Goal: Information Seeking & Learning: Learn about a topic

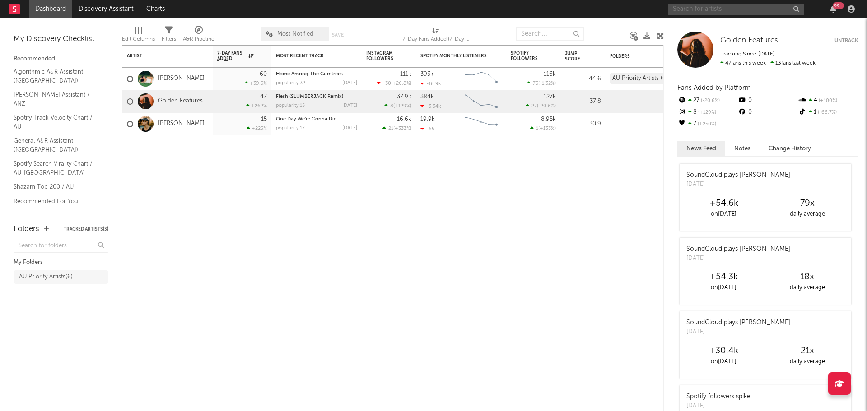
click at [682, 10] on input "text" at bounding box center [735, 9] width 135 height 11
click at [679, 9] on input "bpy soda" at bounding box center [735, 9] width 135 height 11
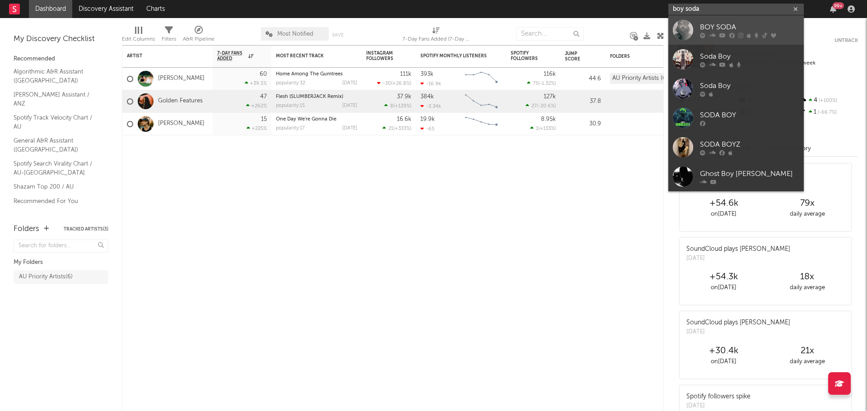
type input "boy soda"
click at [725, 27] on div "BOY SODA" at bounding box center [749, 27] width 99 height 11
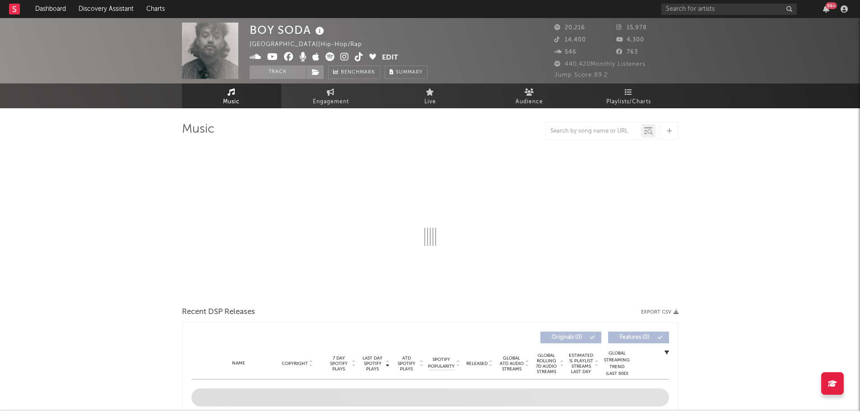
select select "6m"
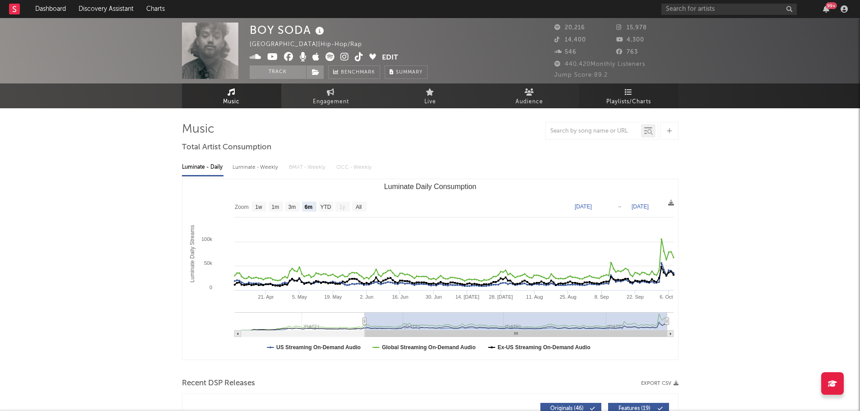
click at [624, 98] on span "Playlists/Charts" at bounding box center [628, 102] width 45 height 11
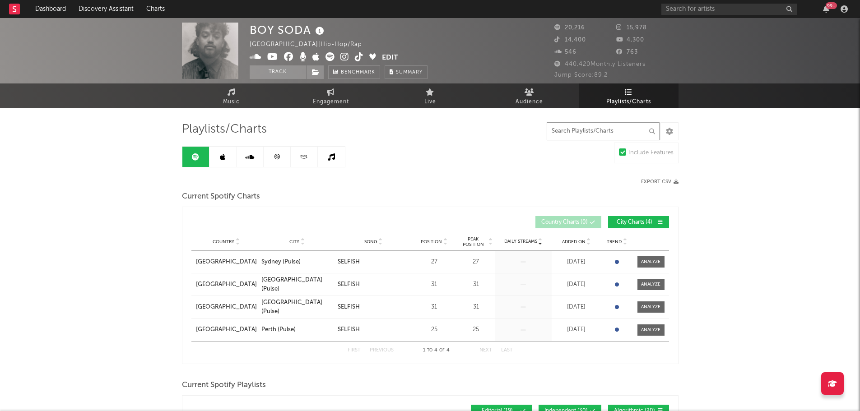
click at [572, 130] on input "text" at bounding box center [603, 131] width 113 height 18
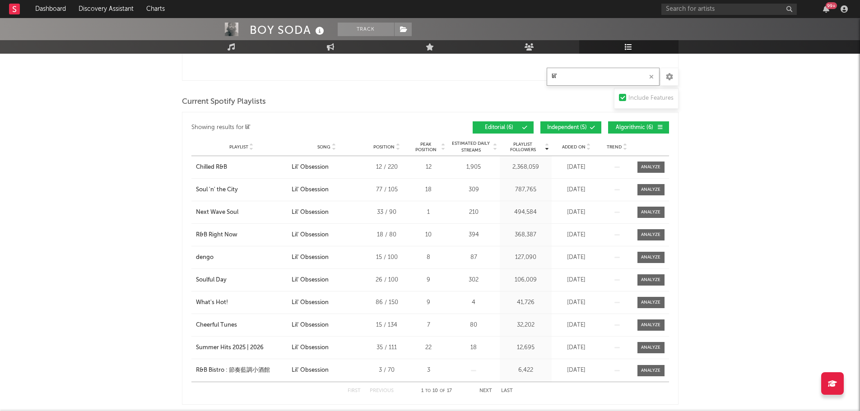
scroll to position [226, 0]
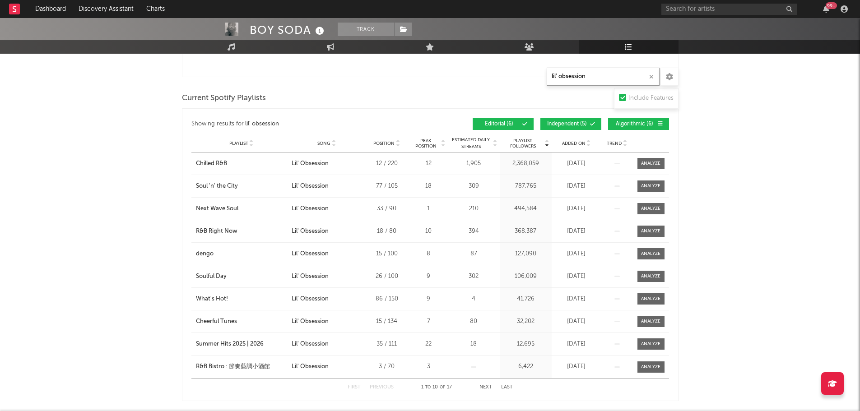
type input "lil' obsession"
click at [749, 108] on div "BOY SODA Track [GEOGRAPHIC_DATA] | Hip-Hop/Rap Edit Track Benchmark Summary 20,…" at bounding box center [430, 406] width 860 height 1228
click at [202, 252] on div "dengo" at bounding box center [205, 254] width 18 height 9
click at [482, 388] on button "Next" at bounding box center [485, 387] width 13 height 5
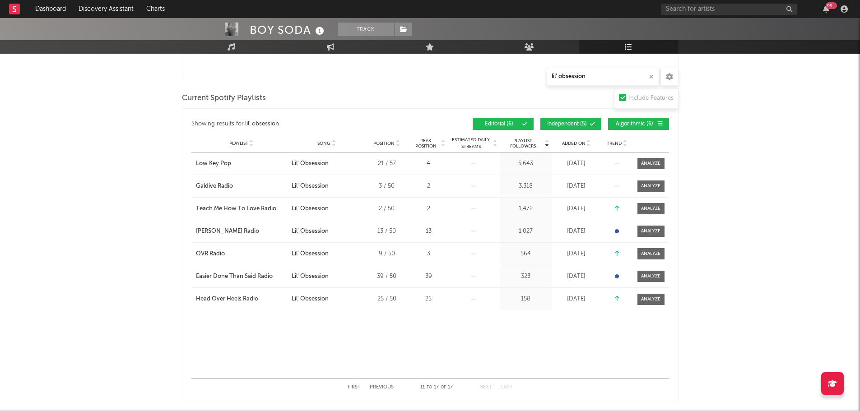
click at [357, 385] on button "First" at bounding box center [354, 387] width 13 height 5
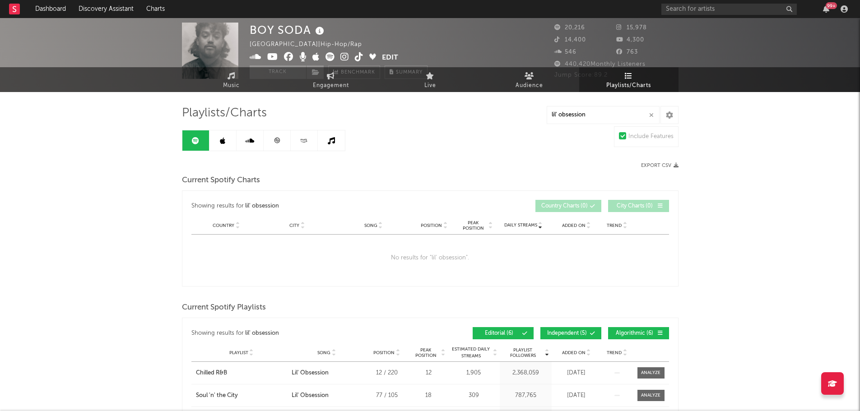
scroll to position [0, 0]
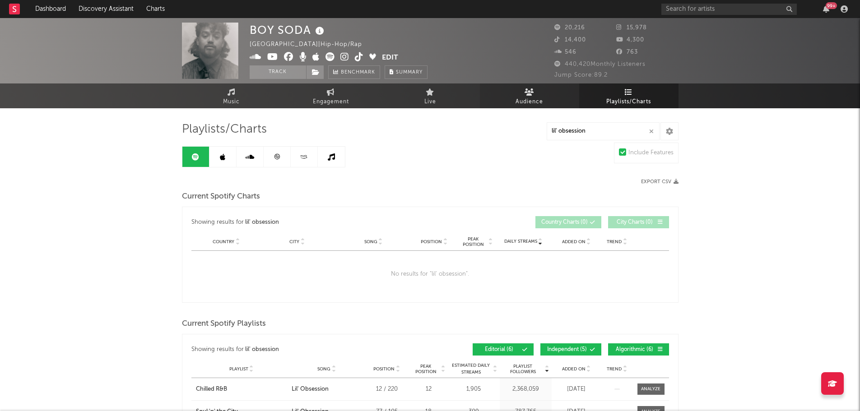
click at [533, 92] on icon at bounding box center [529, 91] width 9 height 7
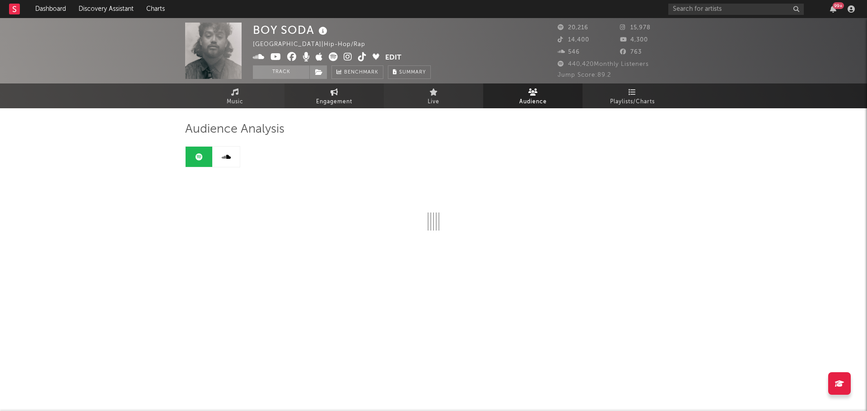
click at [334, 95] on icon at bounding box center [335, 91] width 8 height 7
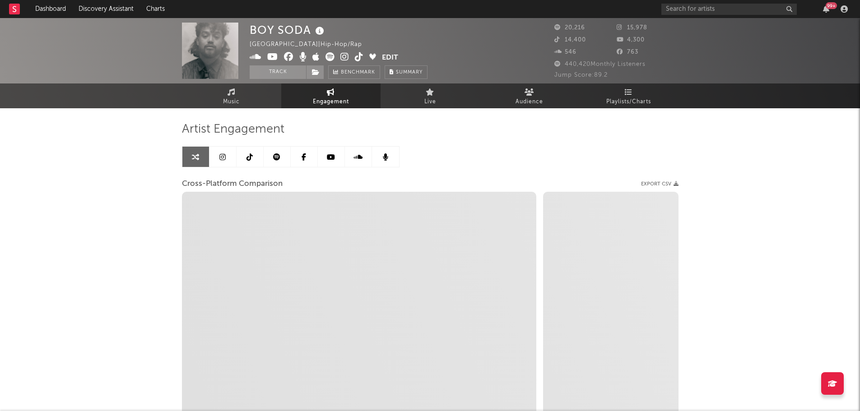
select select "1w"
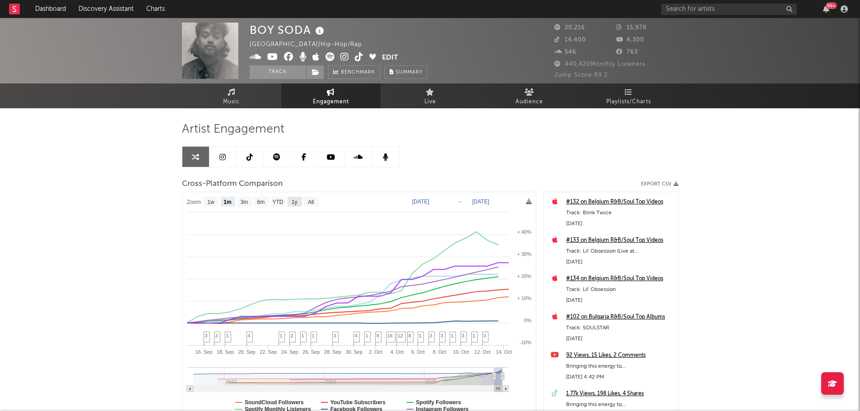
click at [293, 202] on text "1y" at bounding box center [294, 202] width 6 height 6
select select "1y"
type input "[DATE]"
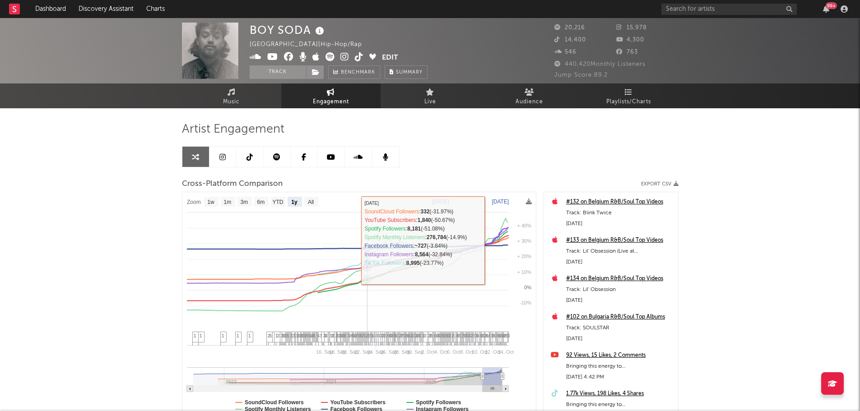
select select "1y"
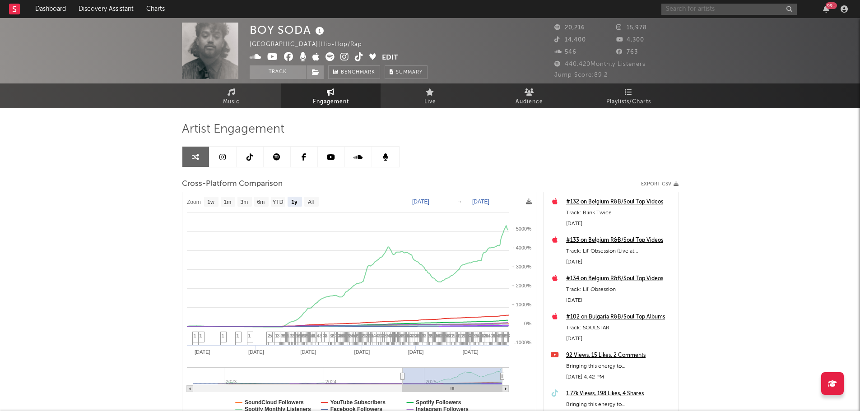
click at [683, 11] on input "text" at bounding box center [728, 9] width 135 height 11
type input "ambr"
